Goal: Information Seeking & Learning: Learn about a topic

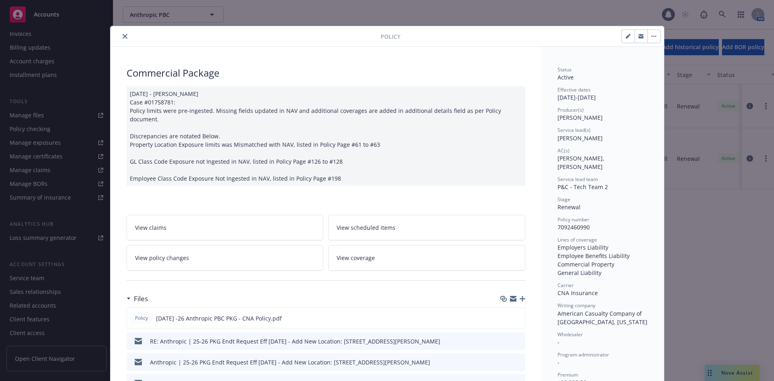
click at [120, 35] on button "close" at bounding box center [125, 36] width 10 height 10
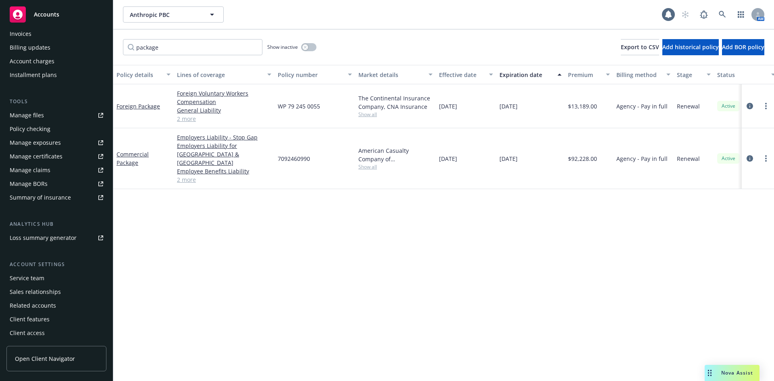
click at [125, 33] on div "package Show inactive Export to CSV Add historical policy Add BOR policy" at bounding box center [443, 46] width 661 height 35
click at [719, 371] on div "Nova Assist" at bounding box center [737, 372] width 45 height 7
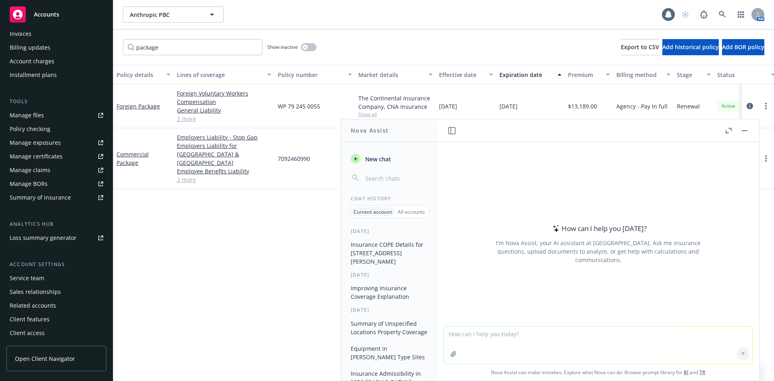
drag, startPoint x: 519, startPoint y: 346, endPoint x: 515, endPoint y: 342, distance: 6.0
click at [519, 346] on textarea at bounding box center [598, 345] width 309 height 37
click at [685, 337] on textarea "provide a guideline and definitions for each Workers comp classification for 88…" at bounding box center [598, 345] width 309 height 38
click at [672, 333] on textarea "provide a guideline and definitions for each Workers comp classification for 88…" at bounding box center [598, 345] width 309 height 38
click at [675, 335] on textarea "provide a guideline and definitions for each Workers comp classification for 88…" at bounding box center [598, 345] width 309 height 38
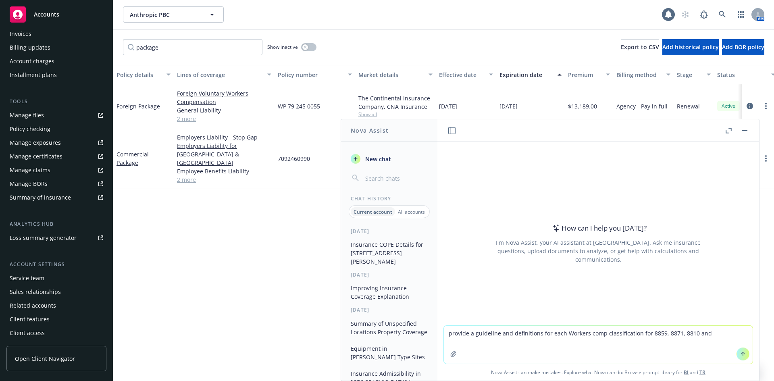
click at [677, 334] on textarea "provide a guideline and definitions for each Workers comp classification for 88…" at bounding box center [598, 345] width 309 height 38
click at [660, 334] on textarea "provide a guideline and definitions for each Workers comp classification for 88…" at bounding box center [598, 345] width 309 height 38
drag, startPoint x: 730, startPoint y: 335, endPoint x: 719, endPoint y: 336, distance: 11.3
click at [719, 336] on textarea "provide a guideline and definitions for each Workers comp classification for 88…" at bounding box center [598, 345] width 309 height 38
type textarea "provide a guideline and definitions for each Workers comp classification for 88…"
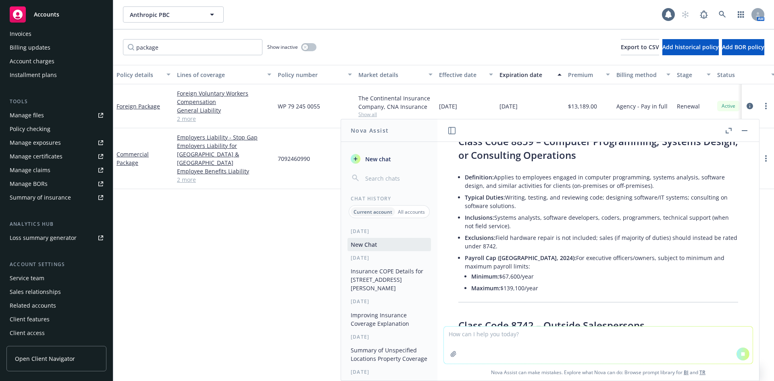
scroll to position [116, 0]
click at [520, 276] on li "Minimum: $67,600/year" at bounding box center [604, 276] width 267 height 12
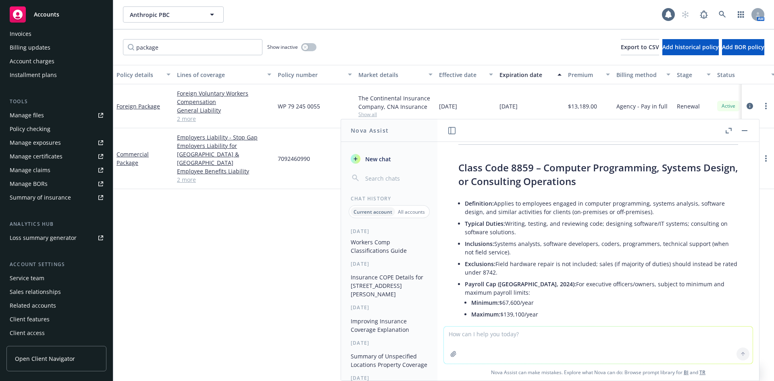
scroll to position [0, 0]
click at [406, 219] on div "New chat Chat History Current account All accounts Today Workers Comp Classific…" at bounding box center [389, 262] width 96 height 235
click at [406, 214] on p "All accounts" at bounding box center [411, 211] width 27 height 7
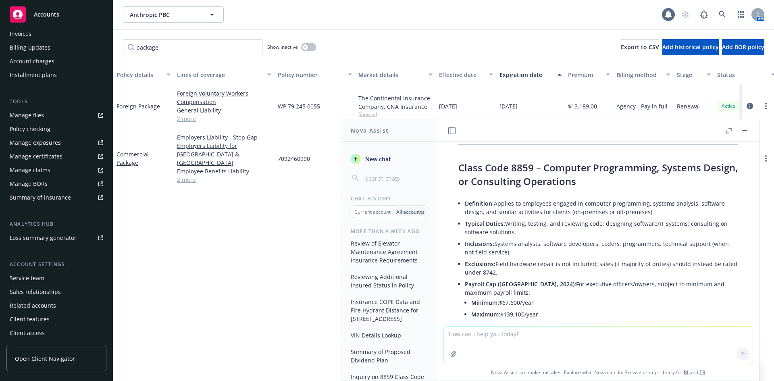
scroll to position [841, 0]
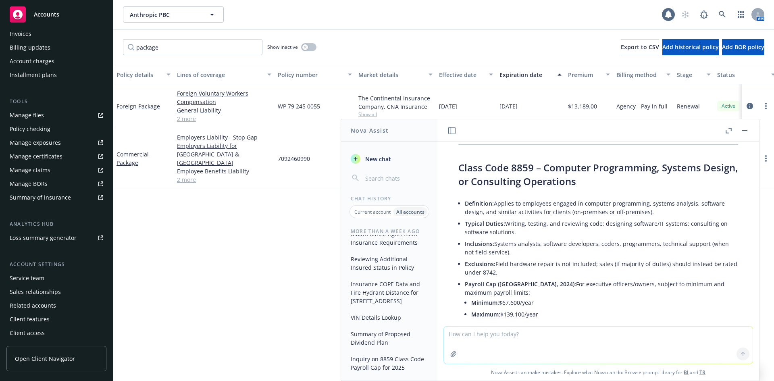
click at [404, 366] on button "Inquiry on 8859 Class Code Payroll Cap for 2025" at bounding box center [389, 363] width 83 height 22
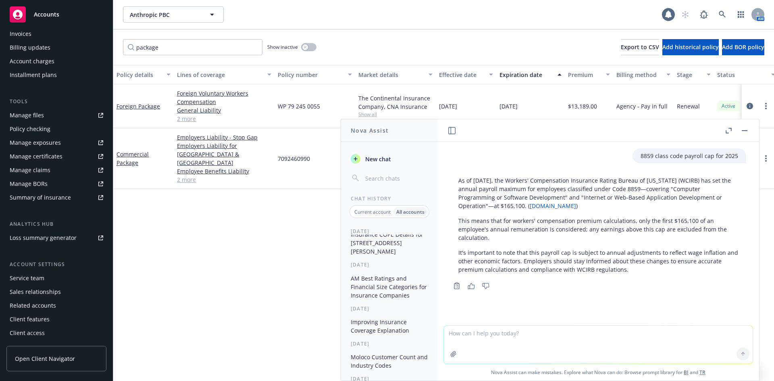
scroll to position [0, 0]
click at [372, 253] on button "Workers Comp Classifications Guide" at bounding box center [389, 249] width 83 height 22
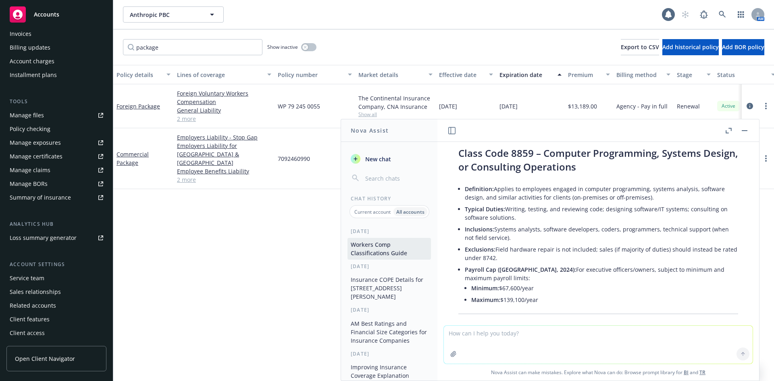
scroll to position [90, 0]
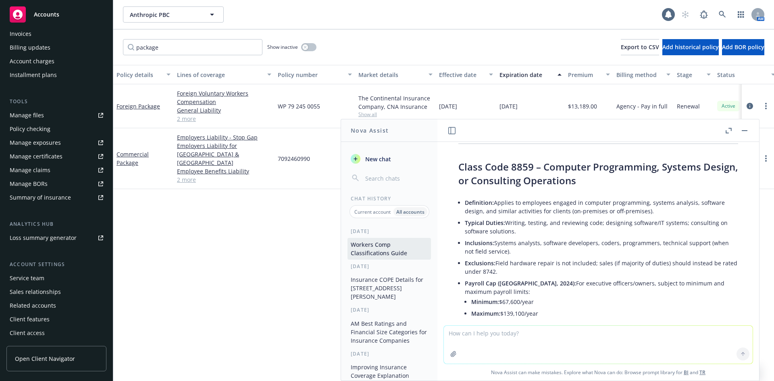
click at [522, 333] on textarea at bounding box center [598, 345] width 309 height 38
click at [512, 331] on textarea "8859 should be capped at 165,100, correct?" at bounding box center [598, 345] width 309 height 38
click at [601, 333] on textarea "8859 should be capped at $165,100, correct?" at bounding box center [598, 345] width 309 height 38
type textarea "8859 should be capped at $165,100, correct? and the class code is inclusive of …"
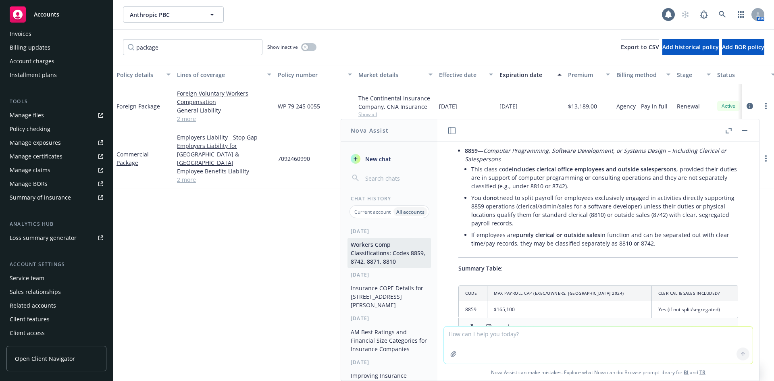
scroll to position [1069, 0]
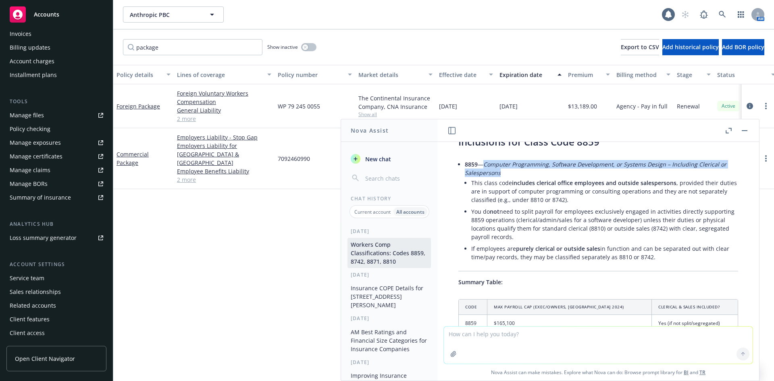
drag, startPoint x: 502, startPoint y: 182, endPoint x: 487, endPoint y: 175, distance: 16.8
click at [487, 175] on li "8859 — Computer Programming, Software Development, or Systems Design – Includin…" at bounding box center [601, 211] width 273 height 106
copy em "Computer Programming, Software Development, or Systems Design – Including Cleri…"
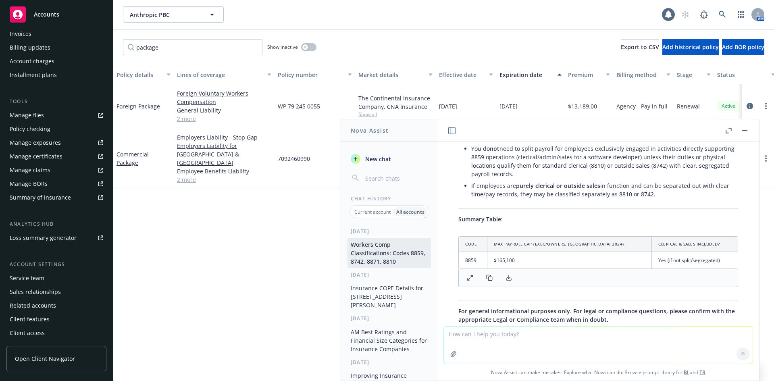
scroll to position [1190, 0]
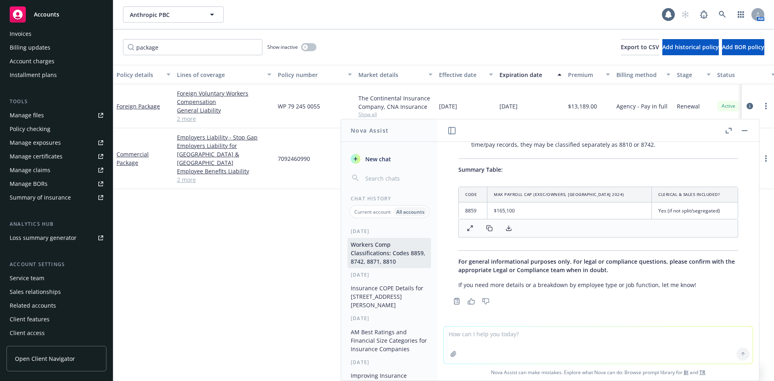
click at [563, 338] on textarea at bounding box center [598, 345] width 309 height 37
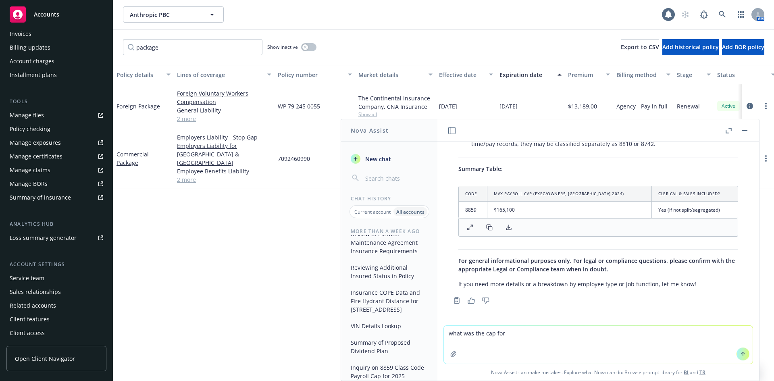
scroll to position [850, 0]
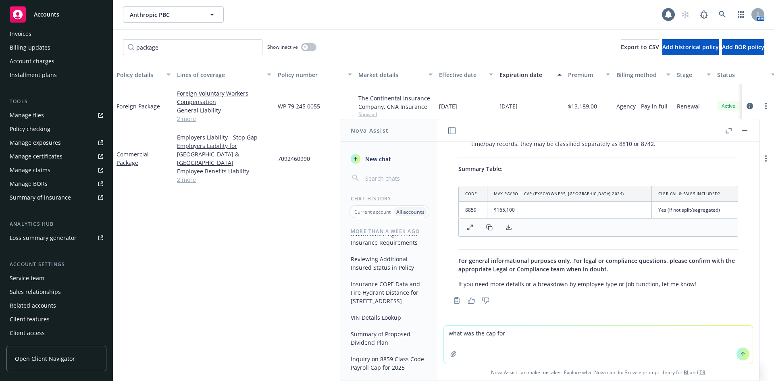
type textarea "what was the cap for"
click at [388, 360] on button "Inquiry on 8859 Class Code Payroll Cap for 2025" at bounding box center [389, 363] width 83 height 22
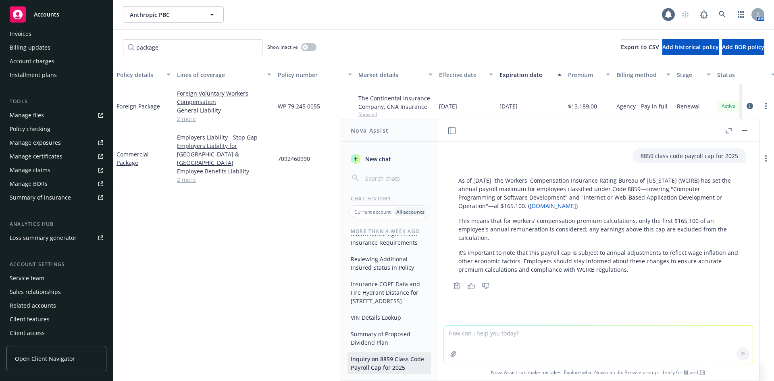
click at [473, 334] on textarea at bounding box center [598, 345] width 309 height 38
type textarea "what was the cap for 2024"
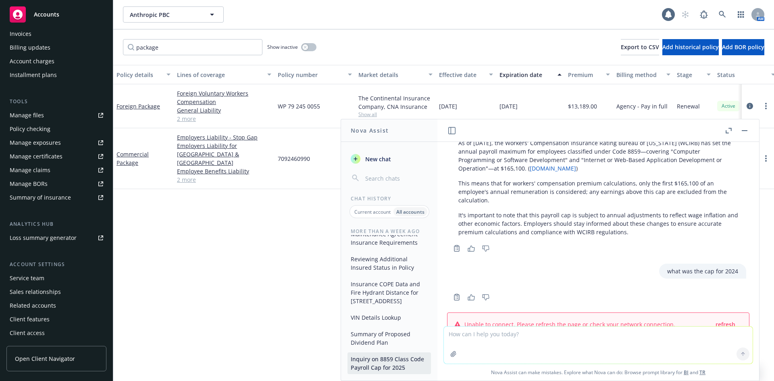
scroll to position [67, 0]
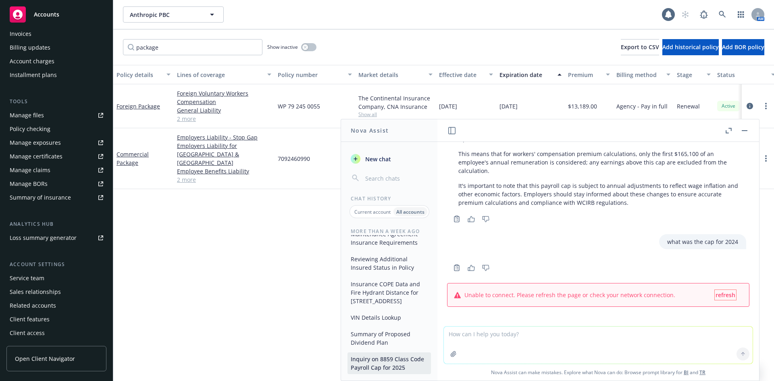
click at [716, 294] on span "refresh" at bounding box center [726, 295] width 20 height 8
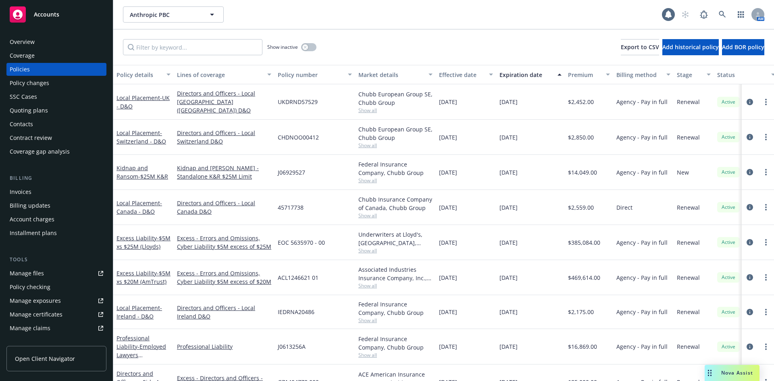
click at [714, 369] on div "Drag to move" at bounding box center [710, 373] width 10 height 16
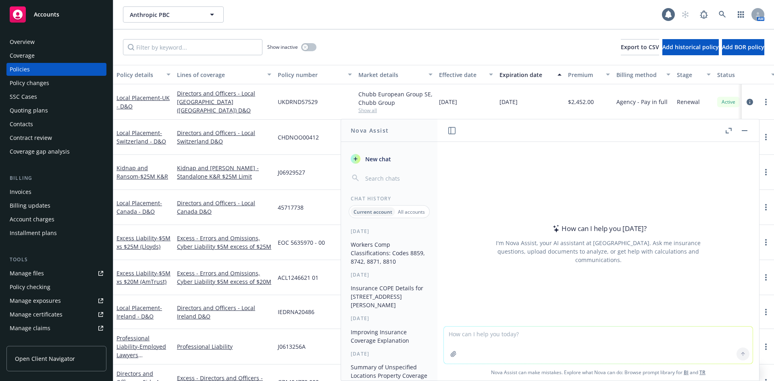
click at [389, 253] on button "Workers Comp Classifications: Codes 8859, 8742, 8871, 8810" at bounding box center [389, 253] width 83 height 30
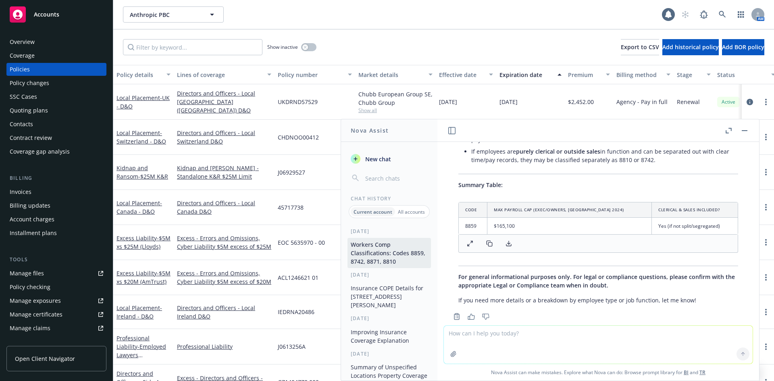
click at [580, 345] on textarea at bounding box center [598, 345] width 309 height 38
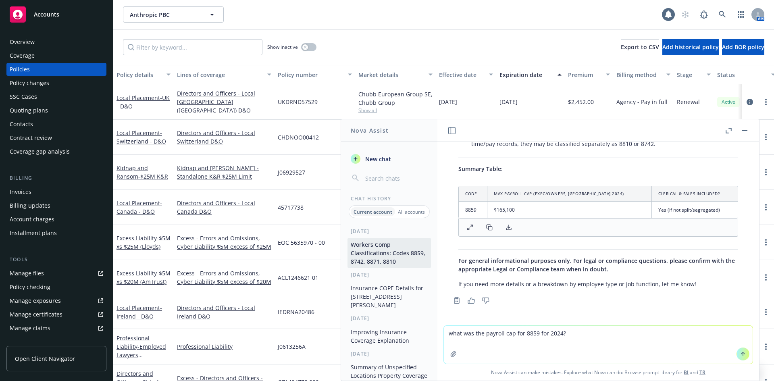
type textarea "what was the payroll cap for 8859 for 2024?"
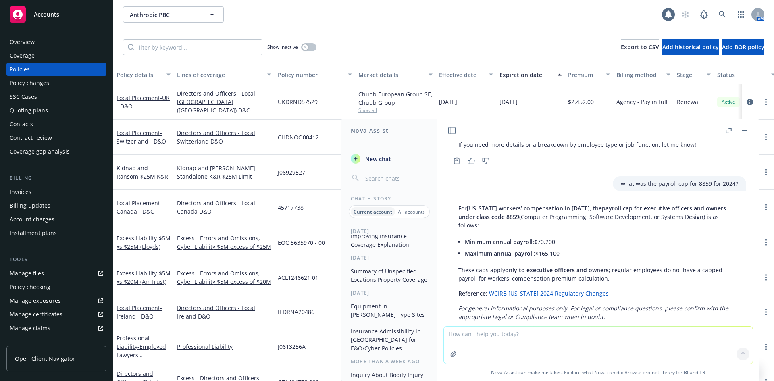
scroll to position [261, 0]
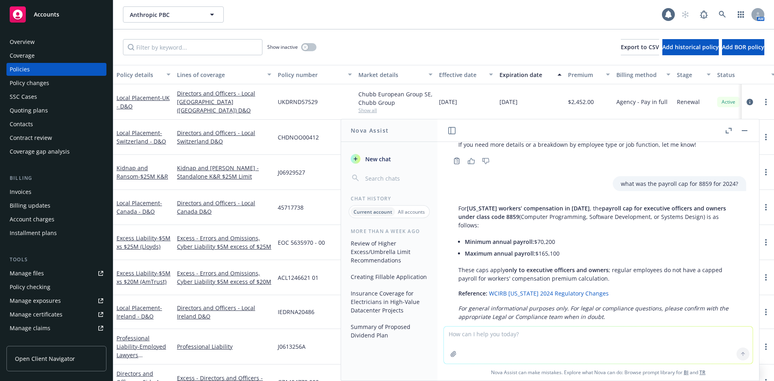
click at [393, 211] on div "Current account" at bounding box center [373, 211] width 44 height 9
click at [401, 212] on p "All accounts" at bounding box center [411, 211] width 27 height 7
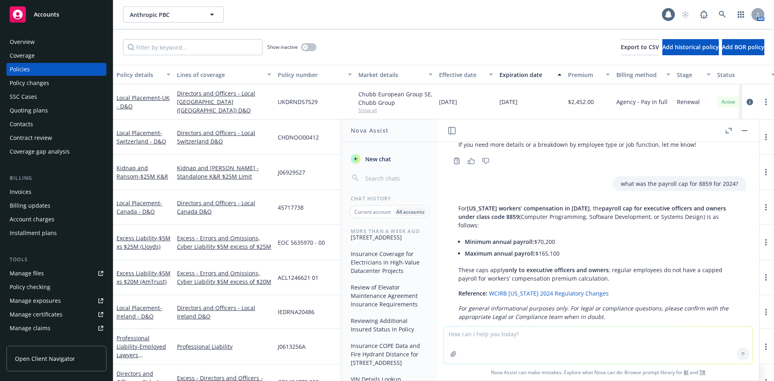
scroll to position [882, 0]
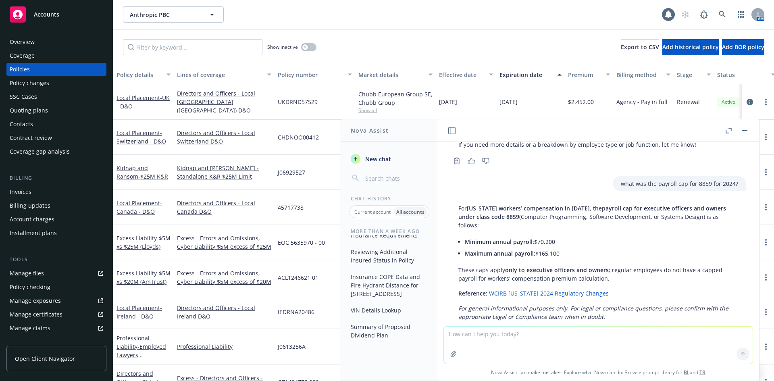
click at [383, 325] on button "Summary of Proposed Dividend Plan" at bounding box center [389, 331] width 83 height 22
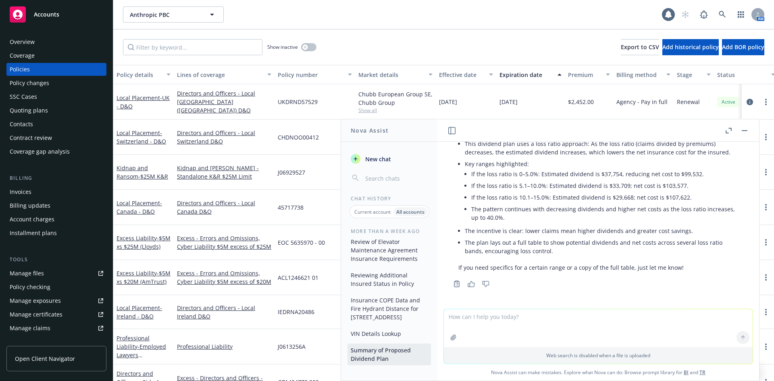
scroll to position [761, 0]
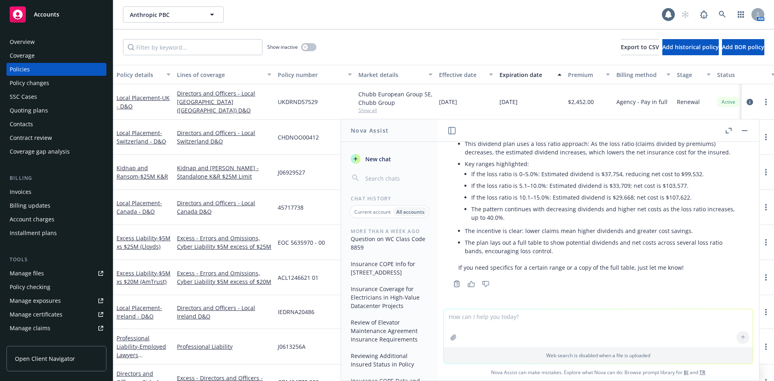
click at [389, 254] on button "Question on WC Class Code 8859" at bounding box center [389, 243] width 83 height 22
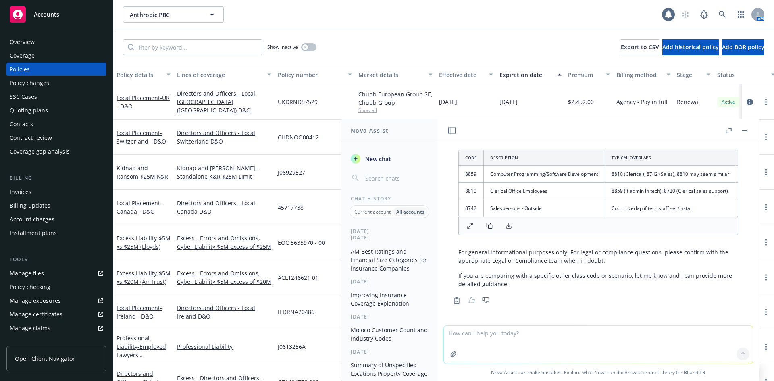
scroll to position [0, 0]
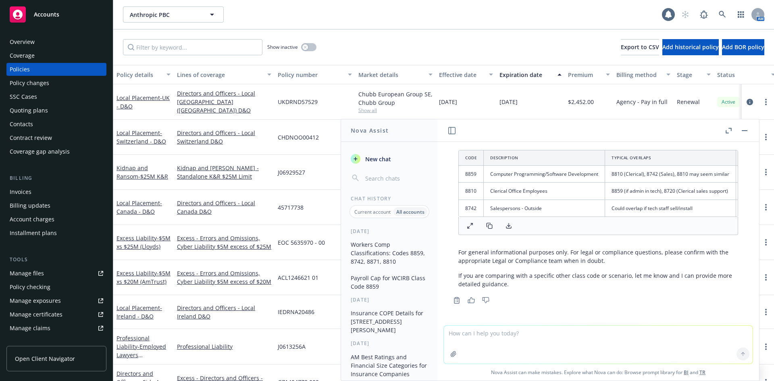
click at [383, 254] on button "Workers Comp Classifications: Codes 8859, 8742, 8871, 8810" at bounding box center [389, 253] width 83 height 30
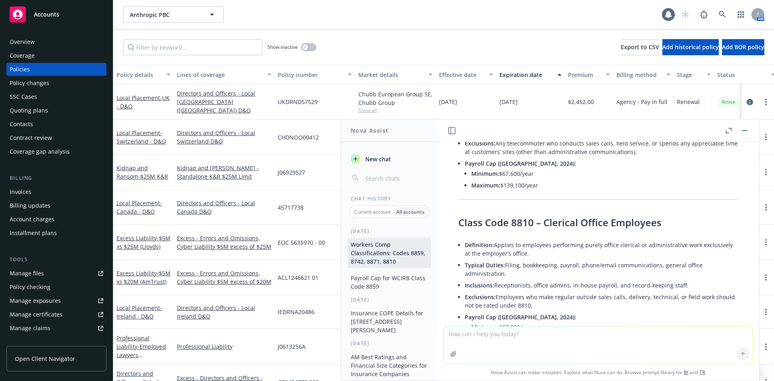
scroll to position [516, 0]
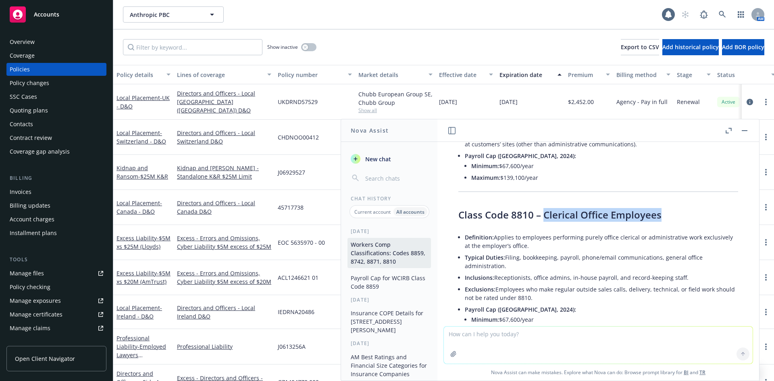
drag, startPoint x: 662, startPoint y: 225, endPoint x: 544, endPoint y: 226, distance: 117.7
click at [544, 222] on h3 "Class Code 8810 – Clerical Office Employees" at bounding box center [598, 215] width 280 height 14
click at [615, 252] on li "Definition: Applies to employees performing purely office clerical or administr…" at bounding box center [601, 241] width 273 height 20
click at [567, 252] on li "Definition: Applies to employees performing purely office clerical or administr…" at bounding box center [601, 241] width 273 height 20
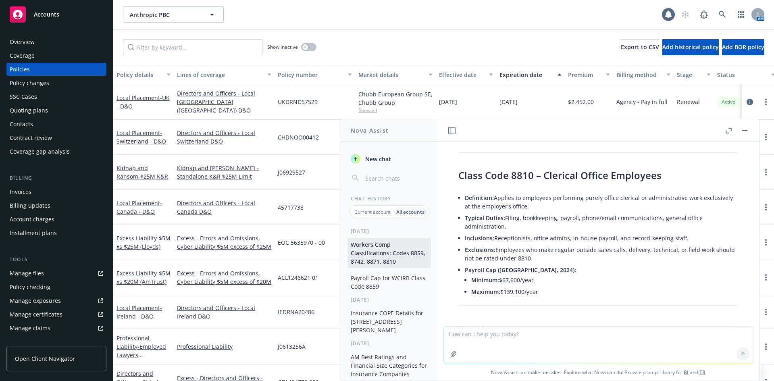
scroll to position [556, 0]
drag, startPoint x: 558, startPoint y: 215, endPoint x: 496, endPoint y: 208, distance: 62.6
click at [496, 208] on li "Definition: Applies to employees performing purely office clerical or administr…" at bounding box center [601, 201] width 273 height 20
copy li "Applies to employees performing purely office clerical or administrative work e…"
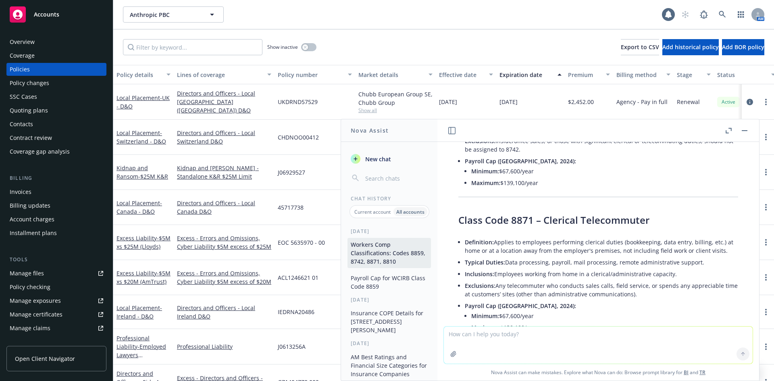
scroll to position [395, 0]
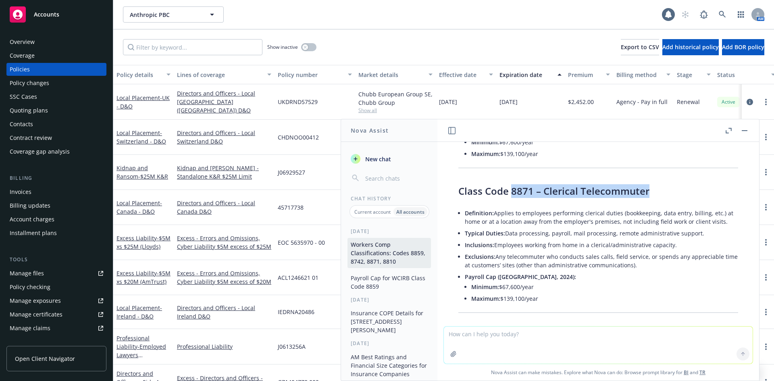
drag, startPoint x: 652, startPoint y: 197, endPoint x: 512, endPoint y: 199, distance: 139.1
click at [512, 198] on h3 "Class Code 8871 – Clerical Telecommuter" at bounding box center [598, 191] width 280 height 14
copy span "8871 – Clerical Telecommuter"
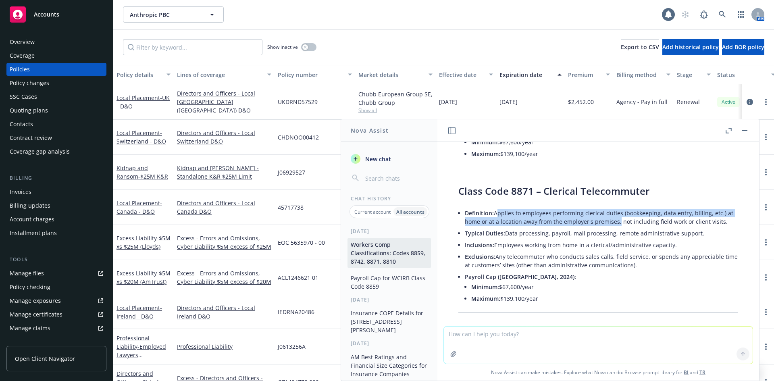
drag, startPoint x: 616, startPoint y: 230, endPoint x: 495, endPoint y: 225, distance: 121.4
click at [495, 225] on li "Definition: Applies to employees performing clerical duties (bookkeeping, data …" at bounding box center [601, 217] width 273 height 20
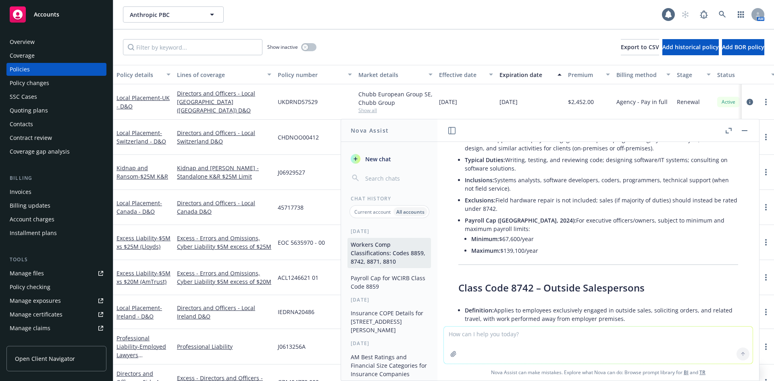
scroll to position [233, 0]
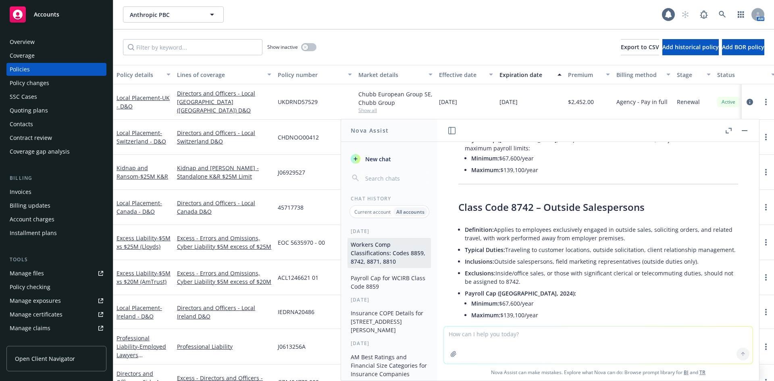
click at [532, 208] on span "Class Code 8742 – Outside Salespersons" at bounding box center [551, 206] width 186 height 13
drag, startPoint x: 514, startPoint y: 206, endPoint x: 670, endPoint y: 205, distance: 156.0
click at [670, 205] on h3 "Class Code 8742 – Outside Salespersons" at bounding box center [598, 207] width 280 height 14
copy span "8742 – Outside Salespersons"
click at [503, 240] on li "Definition: Applies to employees exclusively engaged in outside sales, soliciti…" at bounding box center [601, 234] width 273 height 20
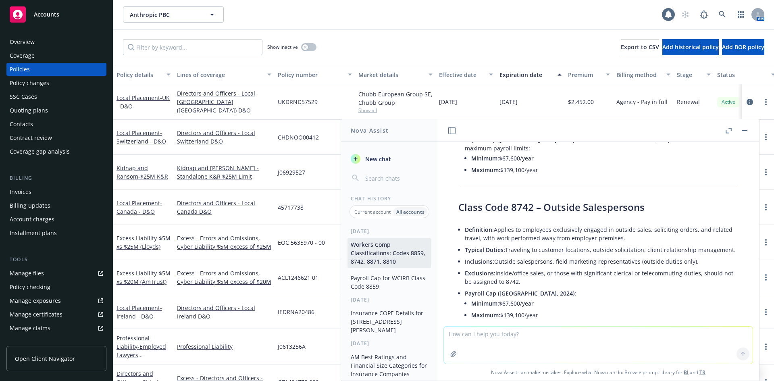
drag, startPoint x: 504, startPoint y: 258, endPoint x: 507, endPoint y: 251, distance: 8.3
click at [507, 251] on li "Typical Duties: Traveling to customer locations, outside solicitation, client r…" at bounding box center [601, 250] width 273 height 12
copy li "Traveling to customer locations, outside solicitation, client relationship mana…"
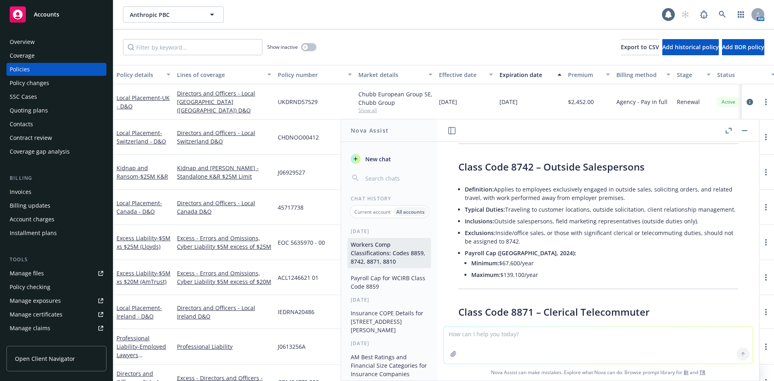
drag, startPoint x: 525, startPoint y: 249, endPoint x: 496, endPoint y: 240, distance: 29.5
click at [496, 240] on li "Exclusions: Inside/office sales, or those with significant clerical or telecomm…" at bounding box center [601, 237] width 273 height 20
copy li "Inside/office sales, or those with significant clerical or telecommuting duties…"
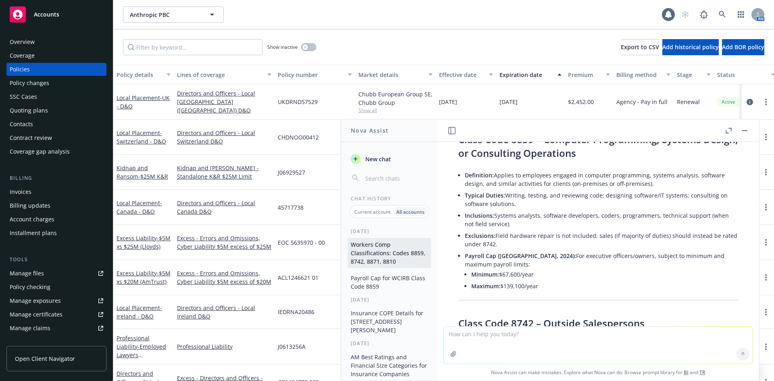
scroll to position [112, 0]
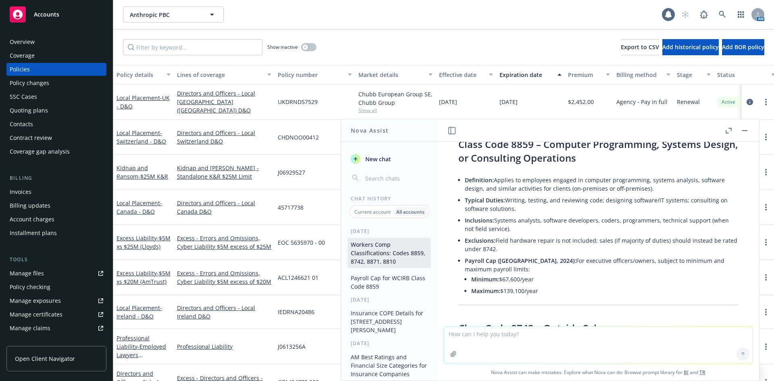
drag, startPoint x: 508, startPoint y: 179, endPoint x: 652, endPoint y: 186, distance: 144.5
click at [652, 186] on li "Definition: Applies to employees engaged in computer programming, systems analy…" at bounding box center [601, 184] width 273 height 20
click at [545, 186] on li "Definition: Applies to employees engaged in computer programming, systems analy…" at bounding box center [601, 184] width 273 height 20
drag, startPoint x: 494, startPoint y: 179, endPoint x: 655, endPoint y: 188, distance: 161.5
click at [655, 188] on li "Definition: Applies to employees engaged in computer programming, systems analy…" at bounding box center [601, 184] width 273 height 20
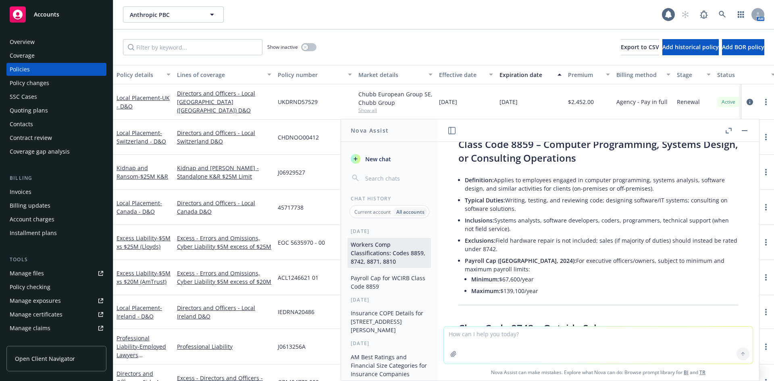
copy li "Applies to employees engaged in computer programming, systems analysis, softwar…"
click at [306, 49] on div "button" at bounding box center [305, 47] width 6 height 6
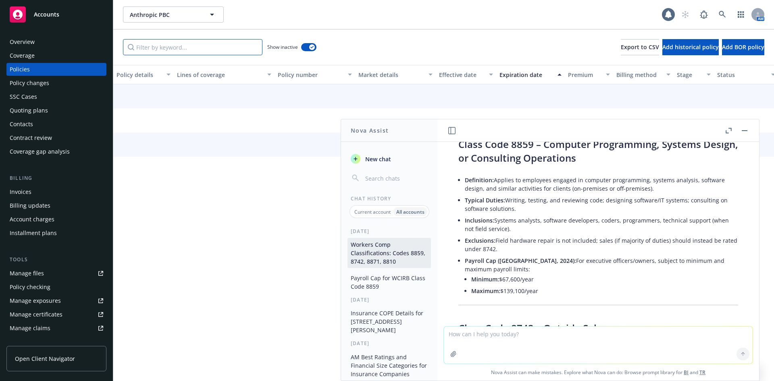
click at [199, 50] on input "Filter by keyword..." at bounding box center [193, 47] width 140 height 16
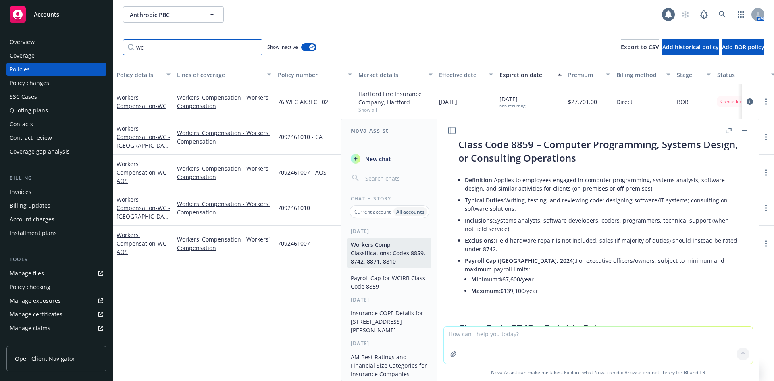
type input "wc"
click at [402, 31] on div "wc Show inactive Export to CSV Add historical policy Add BOR policy" at bounding box center [443, 46] width 661 height 35
click at [744, 128] on button "button" at bounding box center [745, 131] width 10 height 10
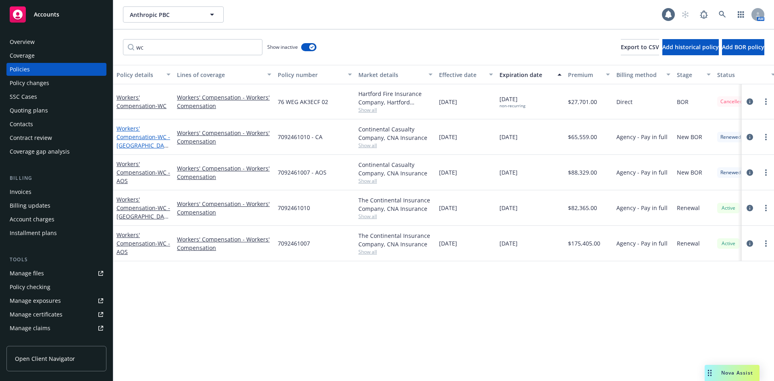
click at [129, 139] on link "Workers' Compensation - WC - [GEOGRAPHIC_DATA]" at bounding box center [144, 141] width 54 height 33
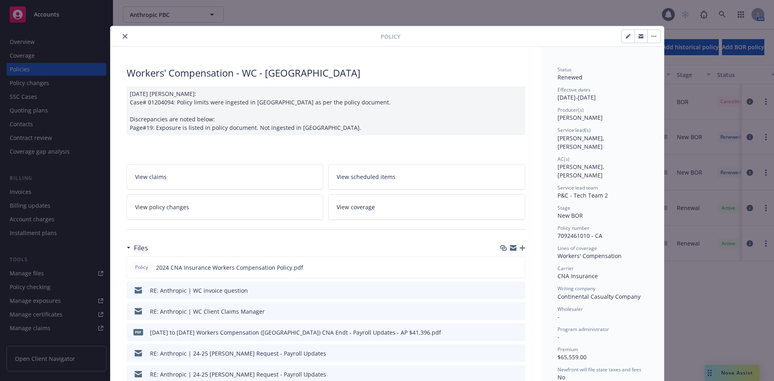
click at [510, 248] on icon "button" at bounding box center [513, 249] width 6 height 4
click at [121, 32] on button "close" at bounding box center [125, 36] width 10 height 10
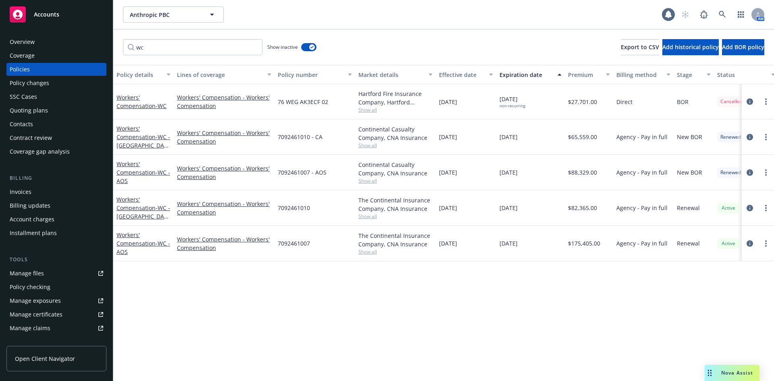
drag, startPoint x: 117, startPoint y: 37, endPoint x: 89, endPoint y: 44, distance: 28.8
click at [117, 37] on div "wc Show inactive Export to CSV Add historical policy Add BOR policy" at bounding box center [443, 46] width 661 height 35
click at [83, 44] on div "Overview" at bounding box center [57, 41] width 94 height 13
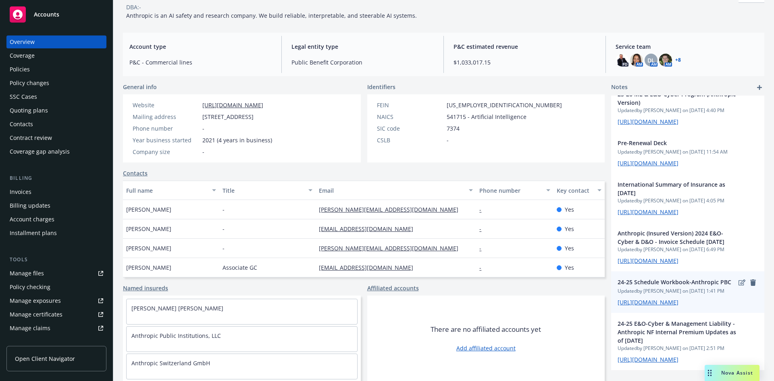
scroll to position [61, 0]
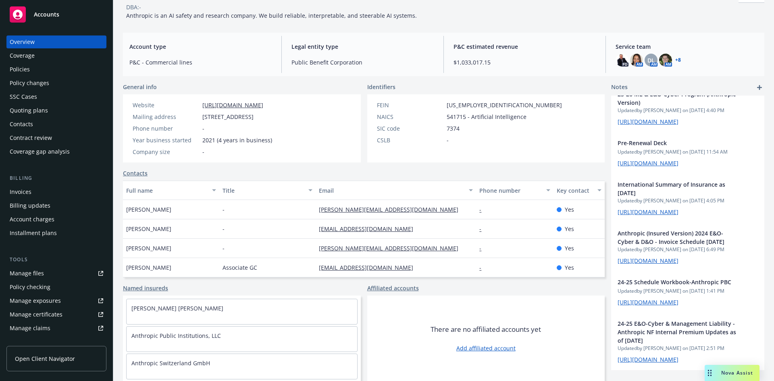
click at [120, 22] on div "Anthropic PBC Business Insurance Total Rewards Actions DBA: - Anthropic is an A…" at bounding box center [443, 167] width 661 height 381
